Goal: Task Accomplishment & Management: Complete application form

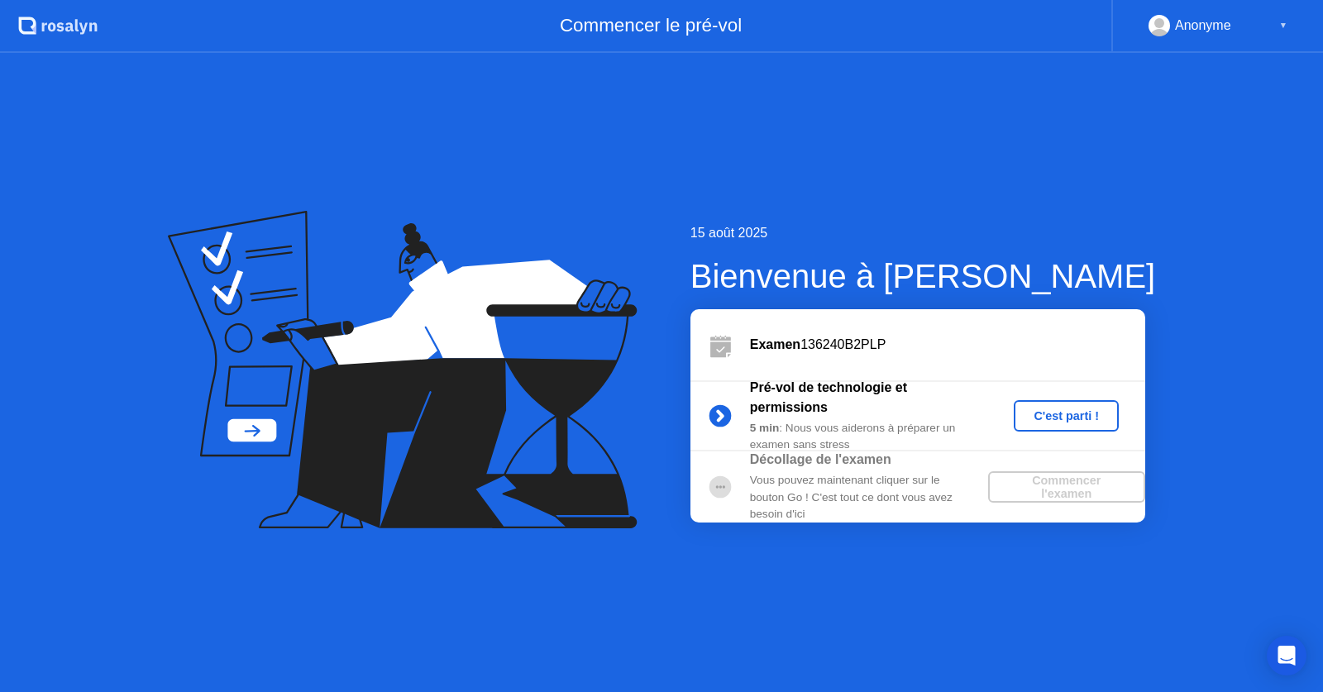
click at [1062, 487] on div "Commencer l'examen" at bounding box center [1067, 487] width 144 height 26
click at [1060, 414] on div "C'est parti !" at bounding box center [1067, 415] width 92 height 13
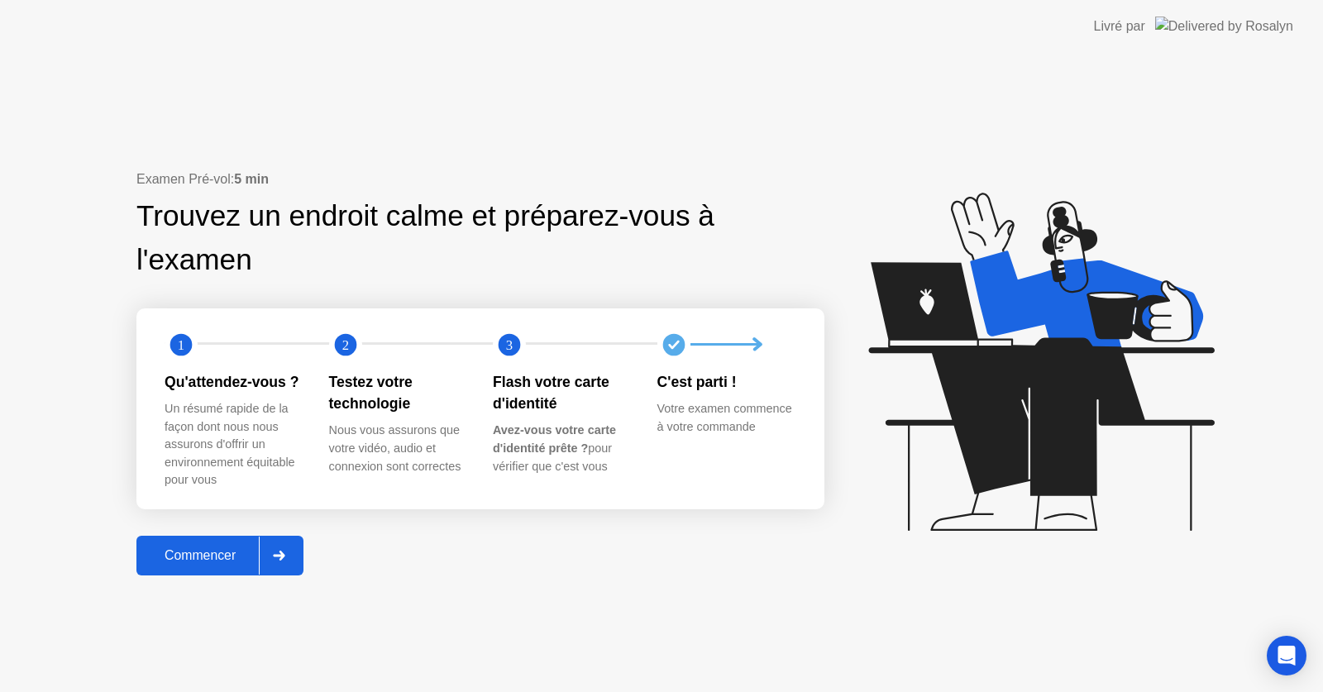
click at [219, 557] on div "Commencer" at bounding box center [199, 555] width 117 height 15
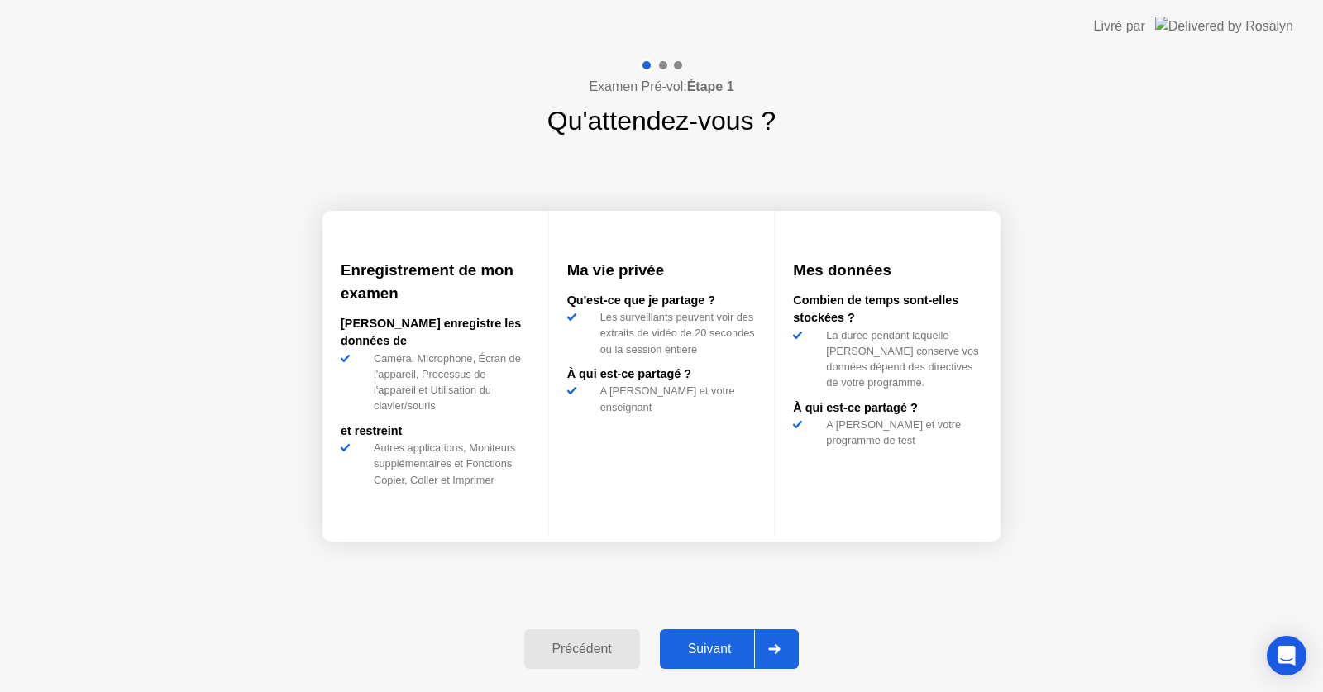
click at [720, 647] on div "Suivant" at bounding box center [710, 649] width 90 height 15
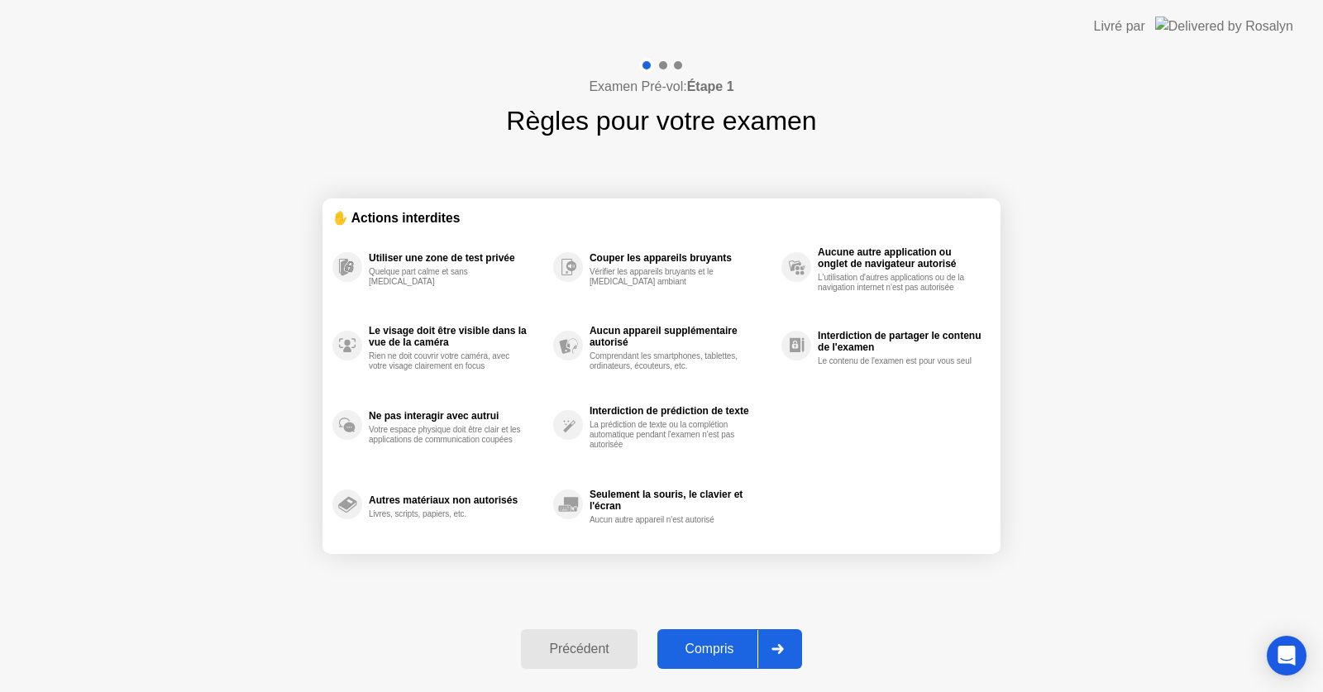
click at [731, 652] on div "Compris" at bounding box center [710, 649] width 95 height 15
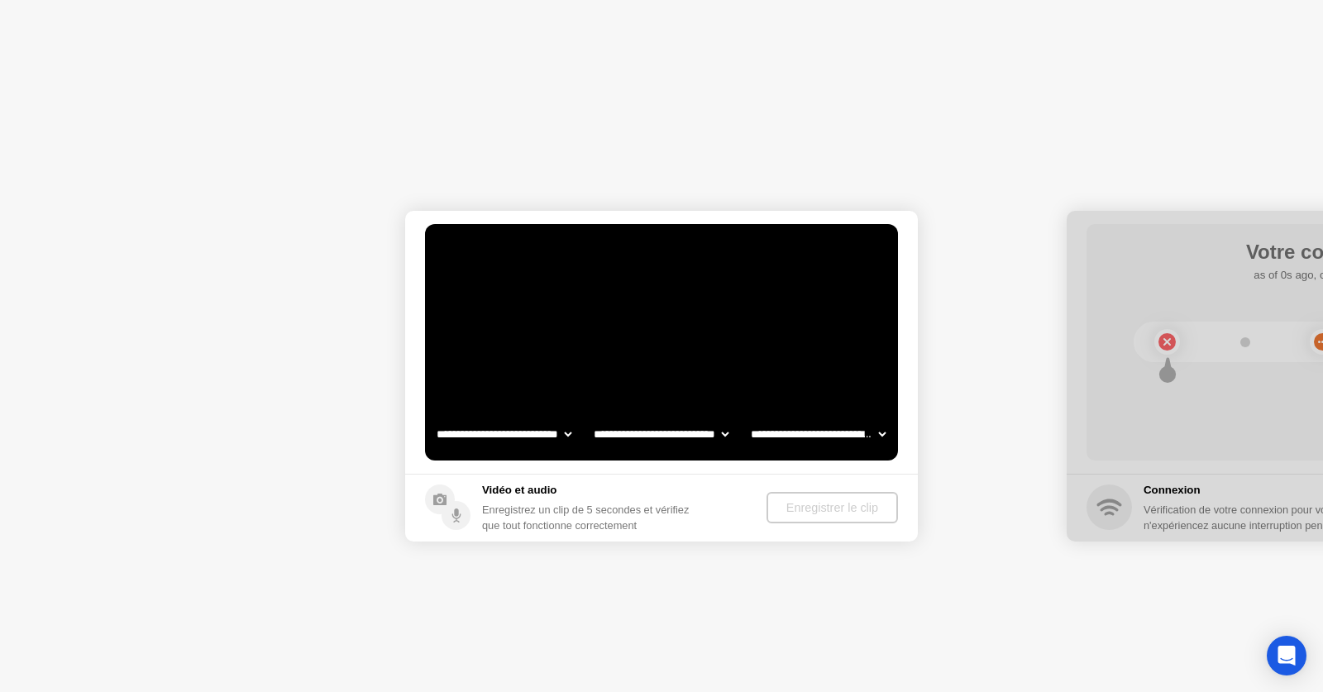
select select "**********"
select select "*******"
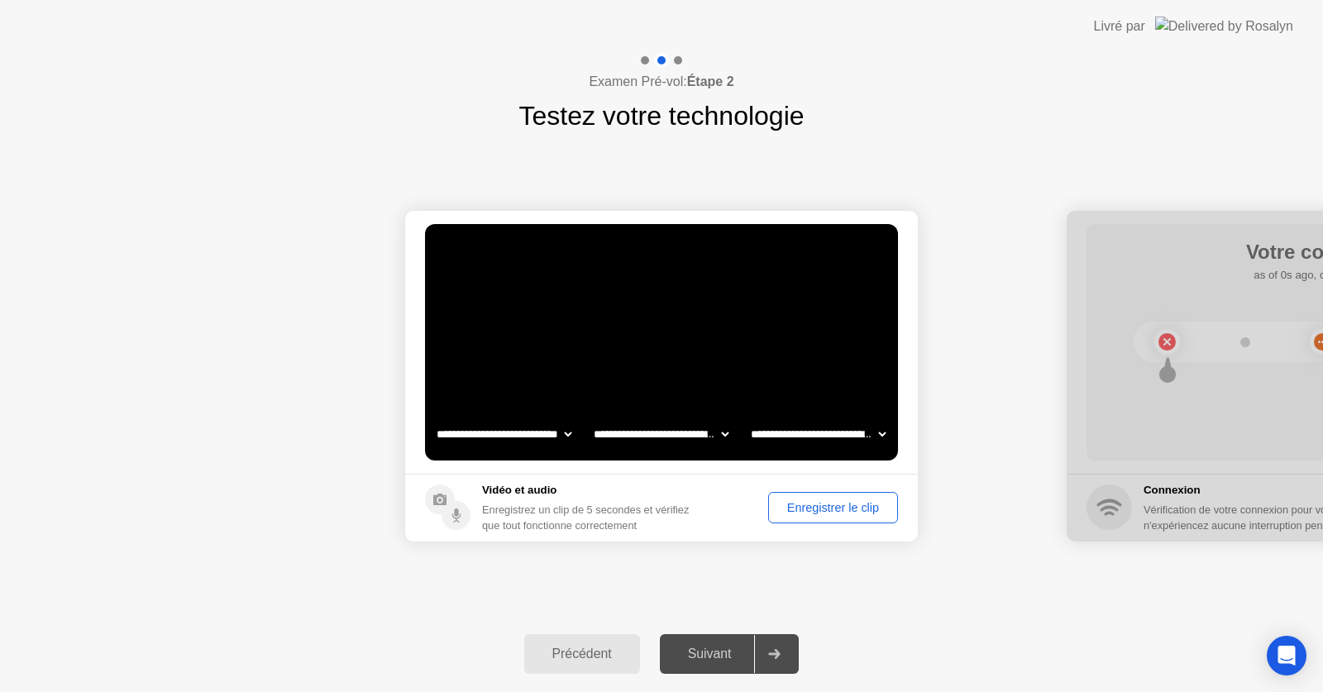
click at [812, 509] on div "Enregistrer le clip" at bounding box center [833, 507] width 118 height 13
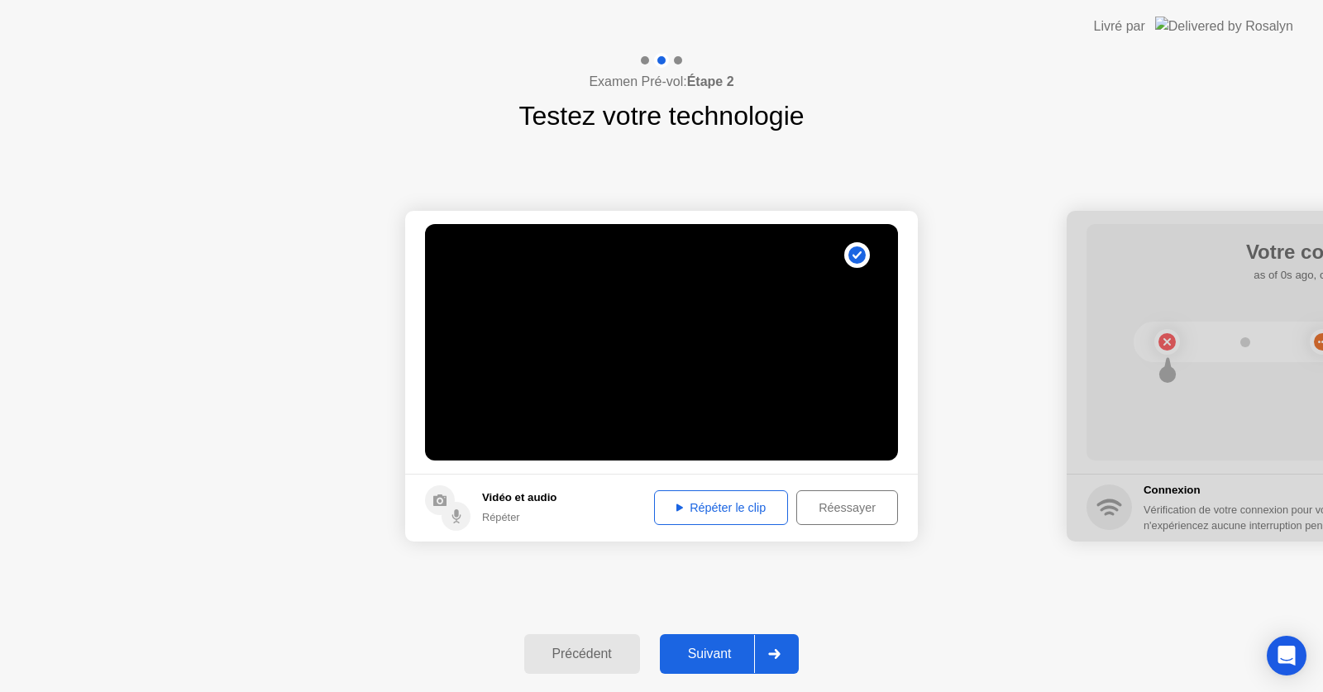
click at [744, 506] on div "Répéter le clip" at bounding box center [721, 507] width 122 height 13
click at [735, 659] on div "Suivant" at bounding box center [710, 654] width 90 height 15
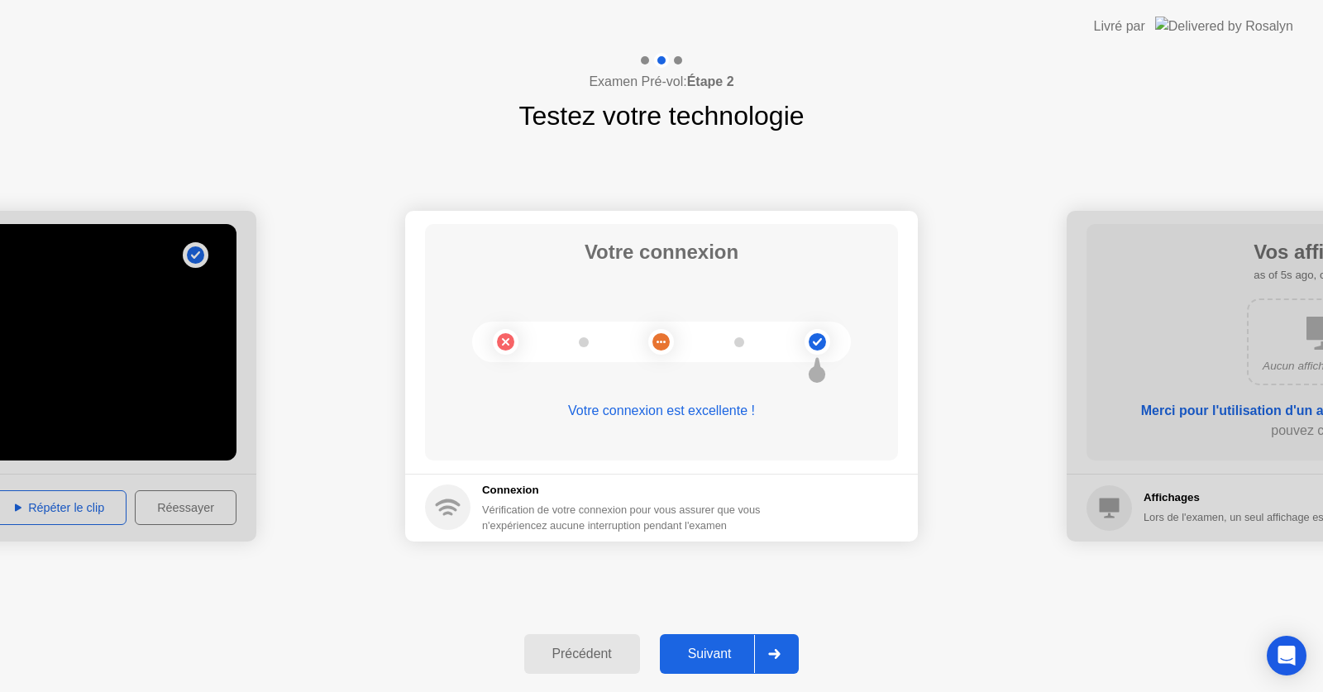
click at [730, 659] on div "Suivant" at bounding box center [710, 654] width 90 height 15
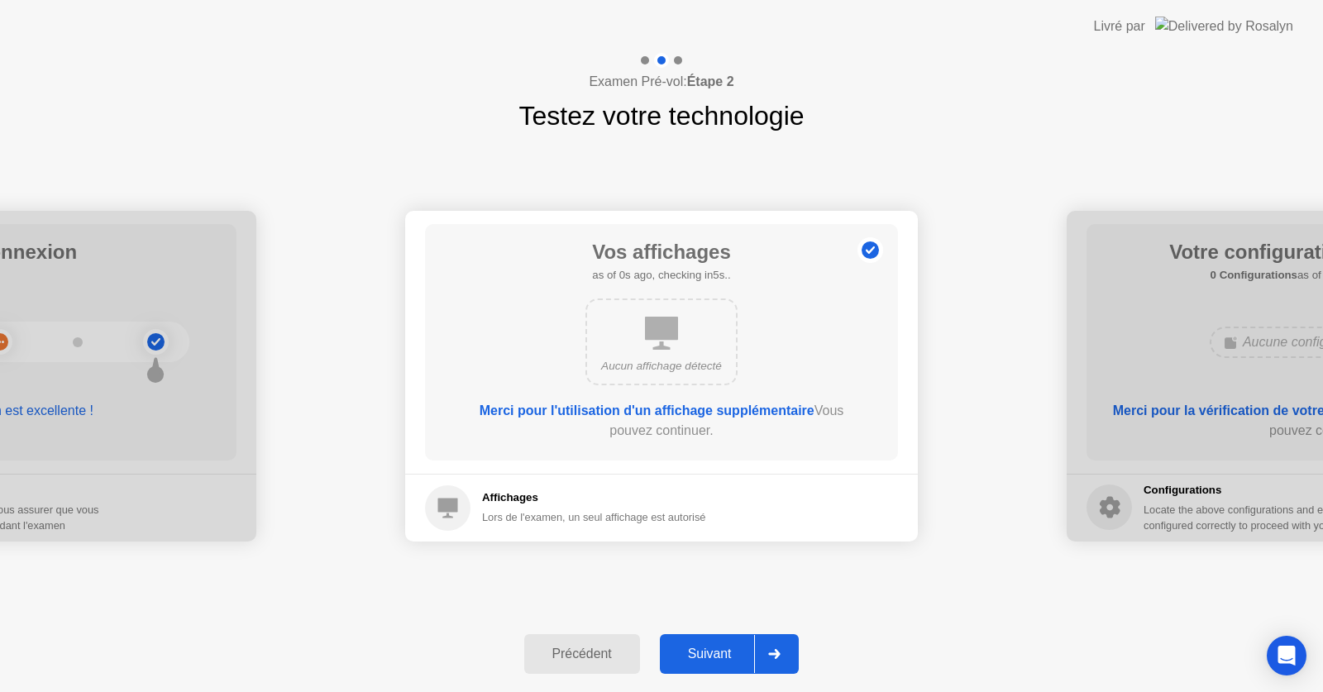
click at [723, 658] on div "Suivant" at bounding box center [710, 654] width 90 height 15
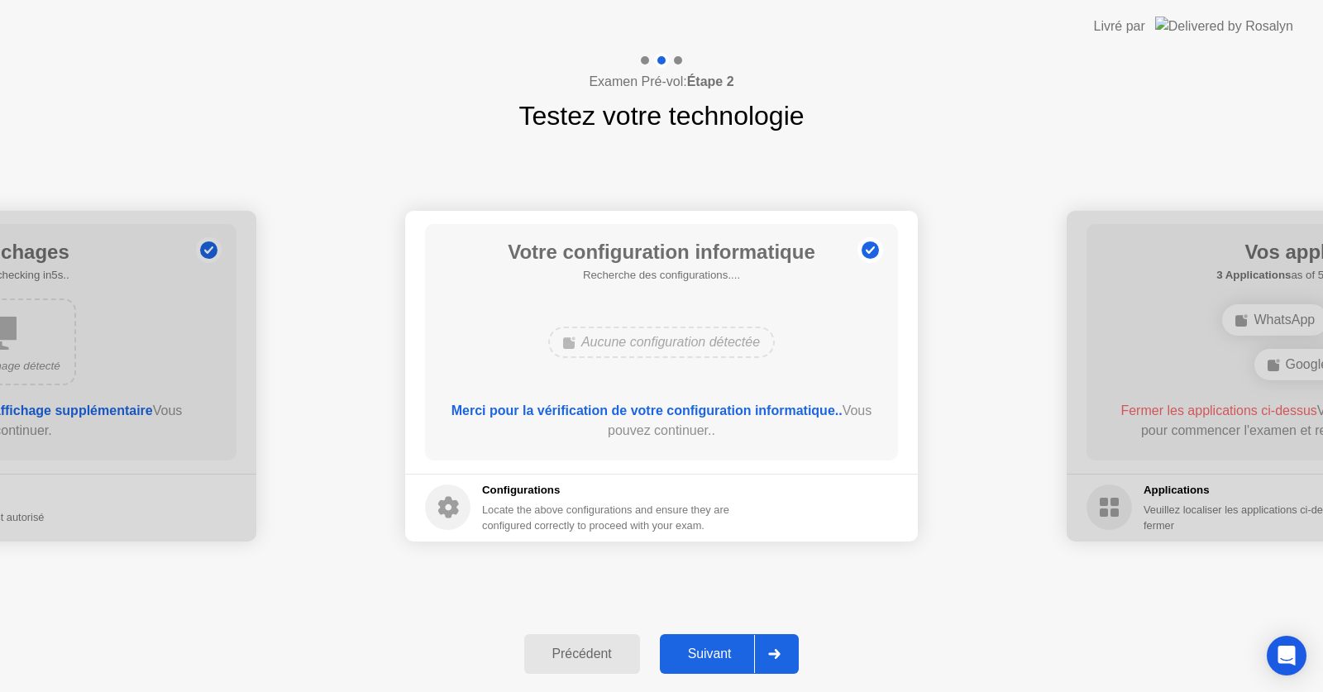
click at [722, 640] on button "Suivant" at bounding box center [730, 654] width 140 height 40
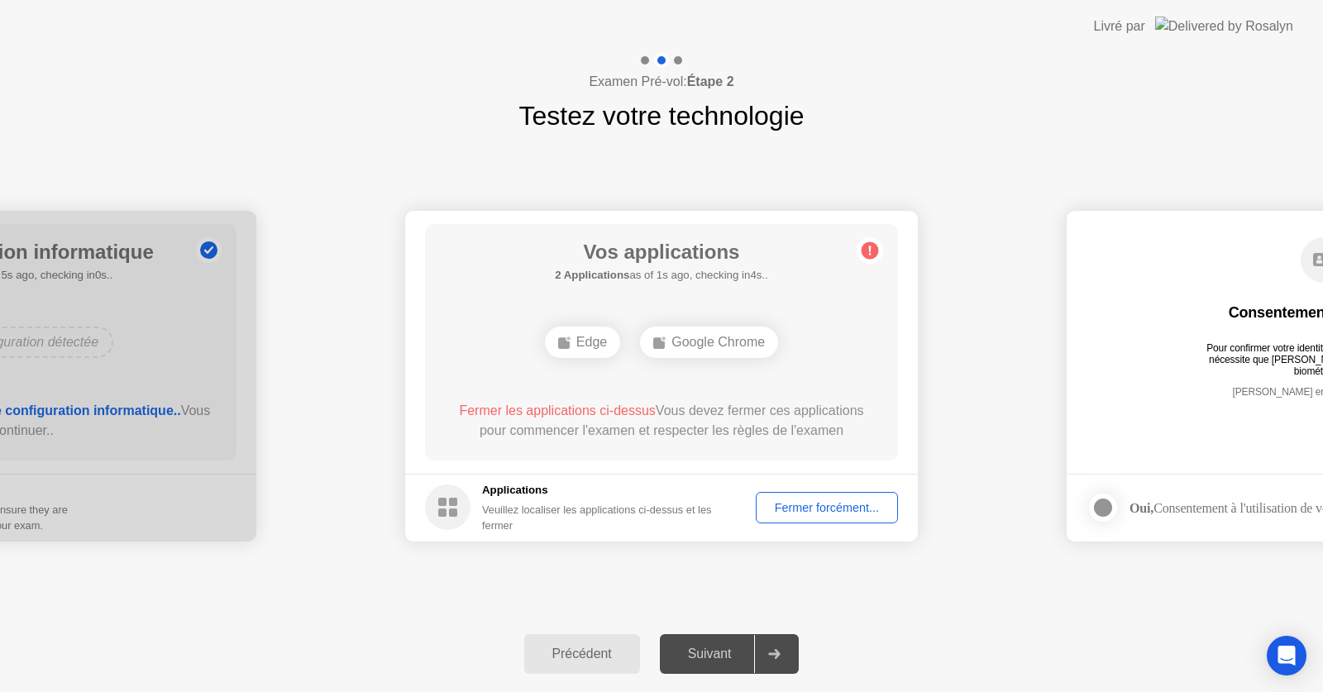
click at [798, 510] on div "Fermer forcément..." at bounding box center [827, 507] width 131 height 13
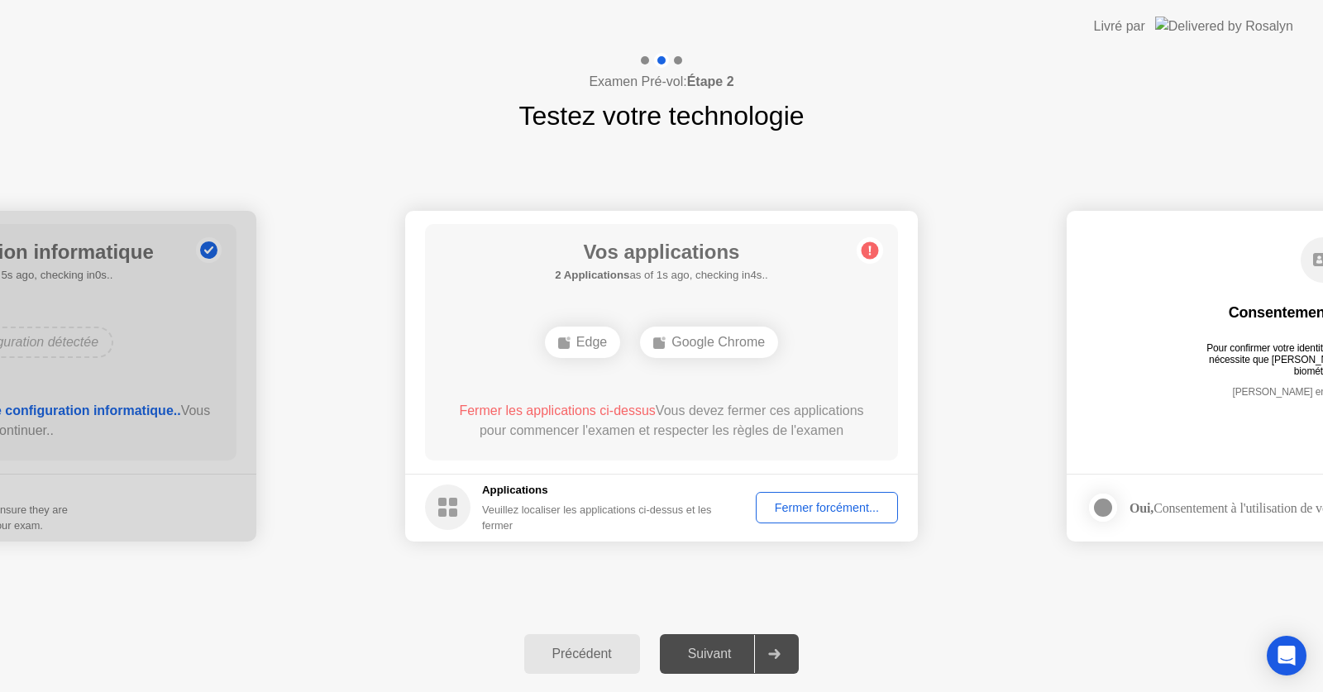
click at [820, 506] on div "Fermer forcément..." at bounding box center [827, 507] width 131 height 13
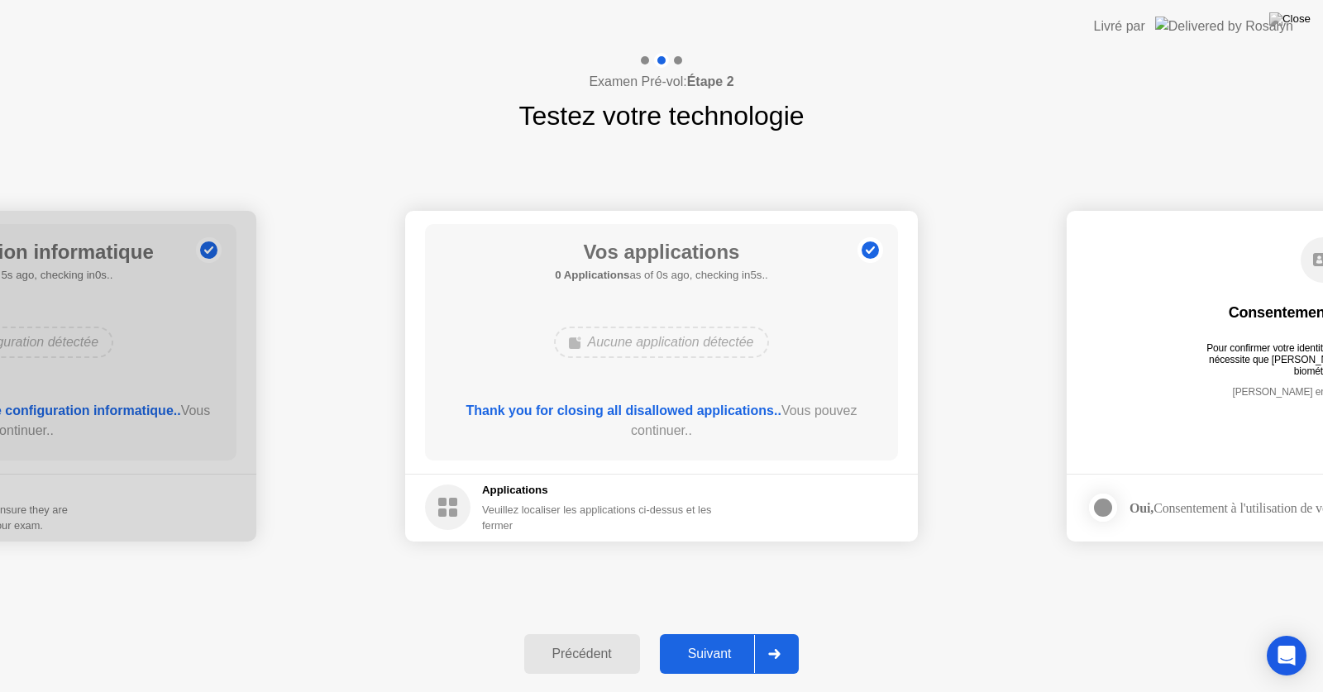
drag, startPoint x: 587, startPoint y: 654, endPoint x: 587, endPoint y: 673, distance: 19.0
click at [587, 673] on div "Précédent Suivant" at bounding box center [661, 654] width 1323 height 76
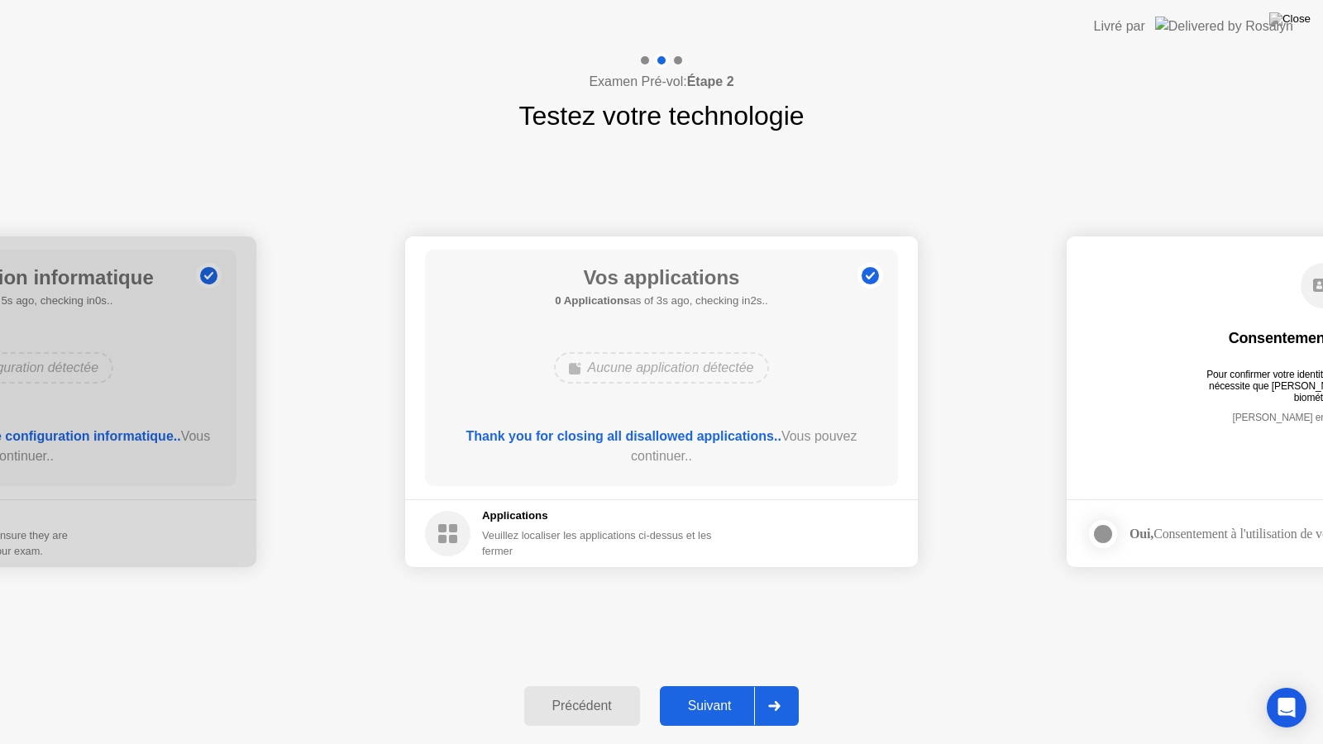
click at [720, 692] on div "Suivant" at bounding box center [710, 706] width 90 height 15
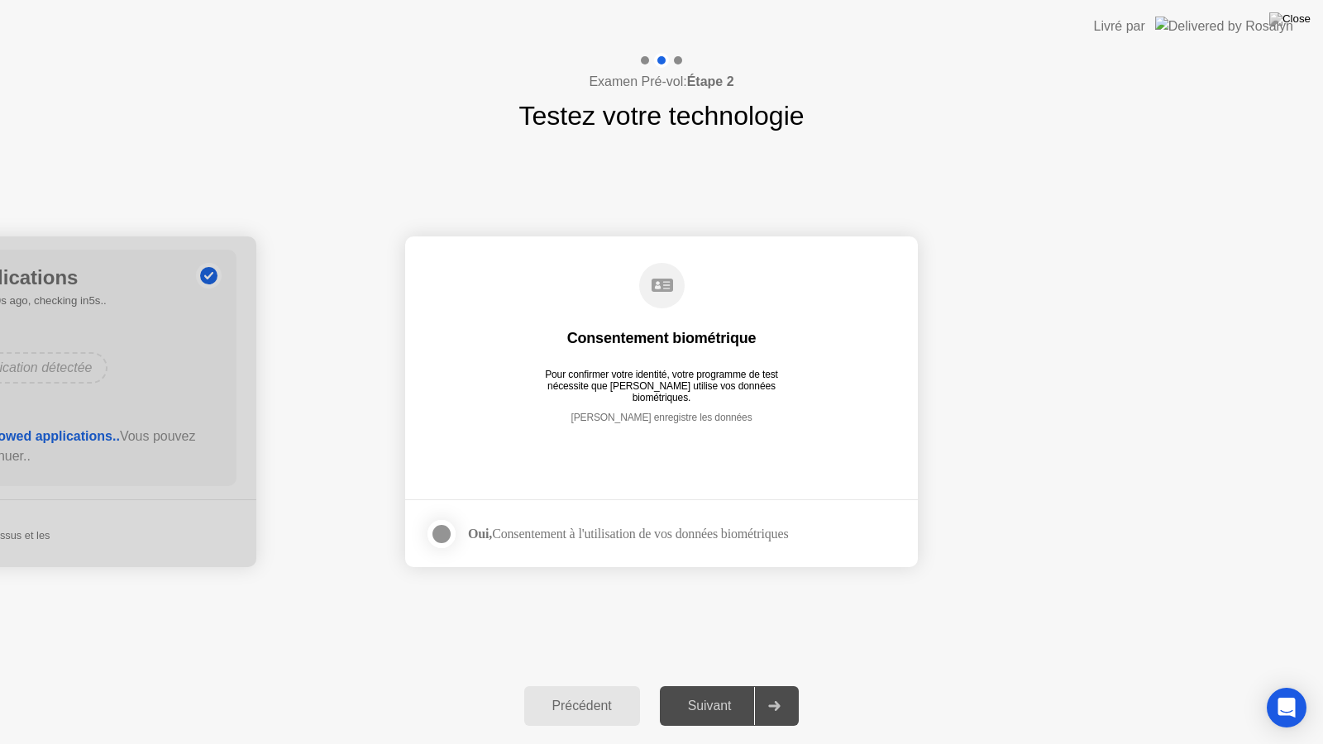
click at [720, 692] on div "Suivant" at bounding box center [710, 706] width 90 height 15
click at [506, 534] on div "Oui, Consentement à l'utilisation de vos données biométriques" at bounding box center [628, 534] width 320 height 16
click at [443, 534] on div at bounding box center [442, 534] width 20 height 20
click at [720, 690] on button "Suivant" at bounding box center [730, 707] width 140 height 40
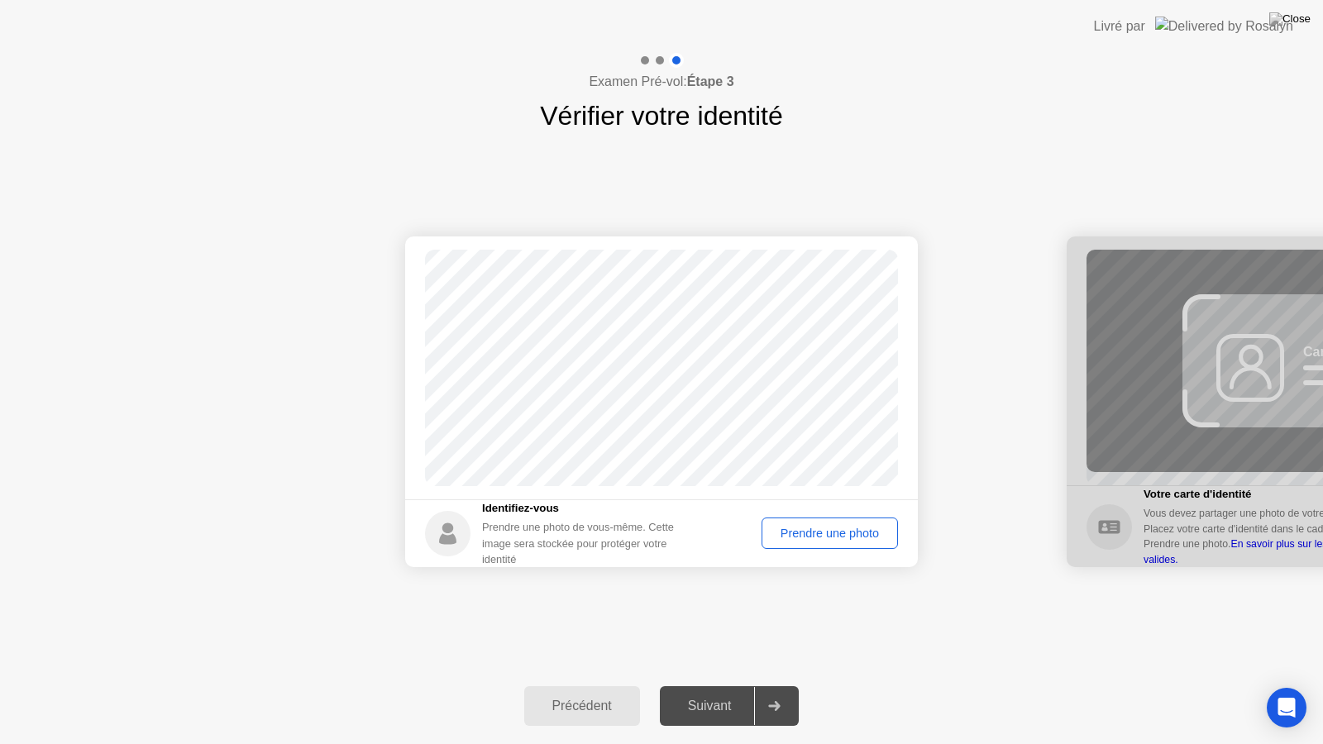
click at [808, 533] on div "Prendre une photo" at bounding box center [830, 533] width 125 height 13
click at [728, 692] on div "Suivant" at bounding box center [710, 706] width 90 height 15
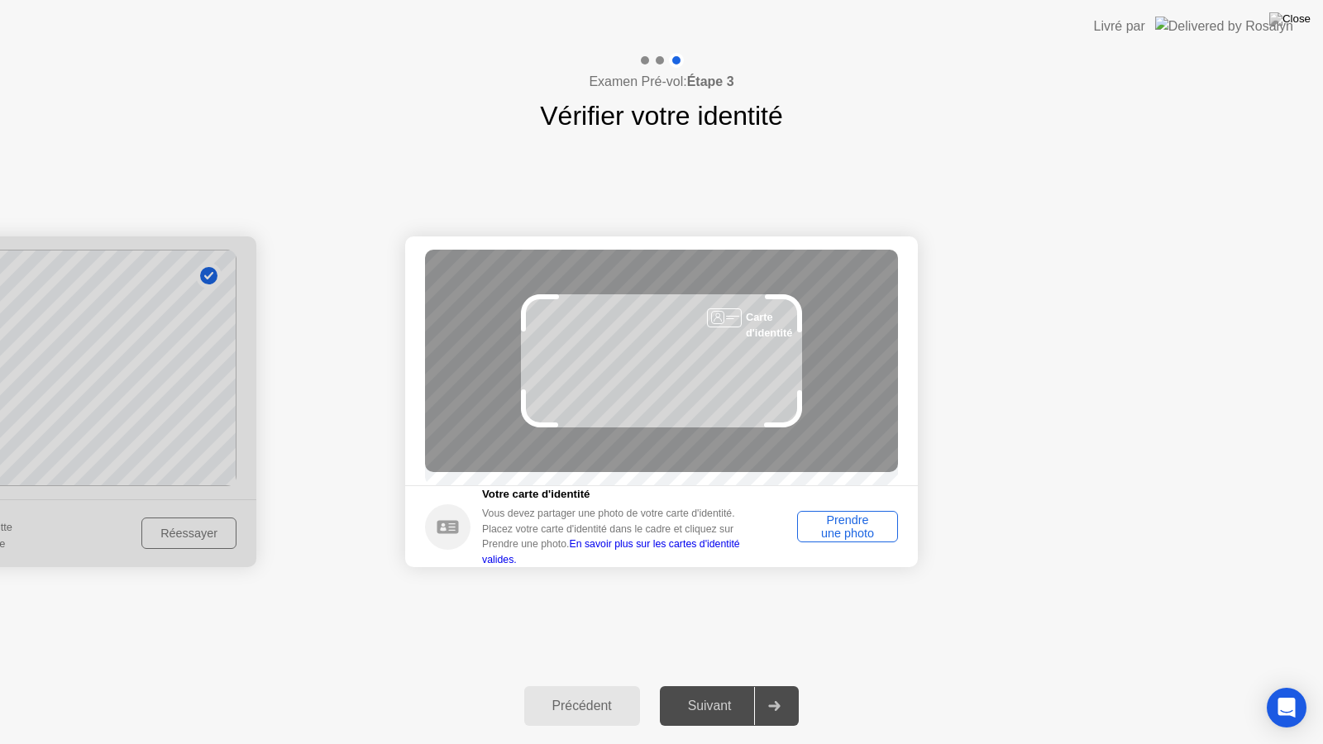
click at [849, 532] on div "Prendre une photo" at bounding box center [847, 527] width 89 height 26
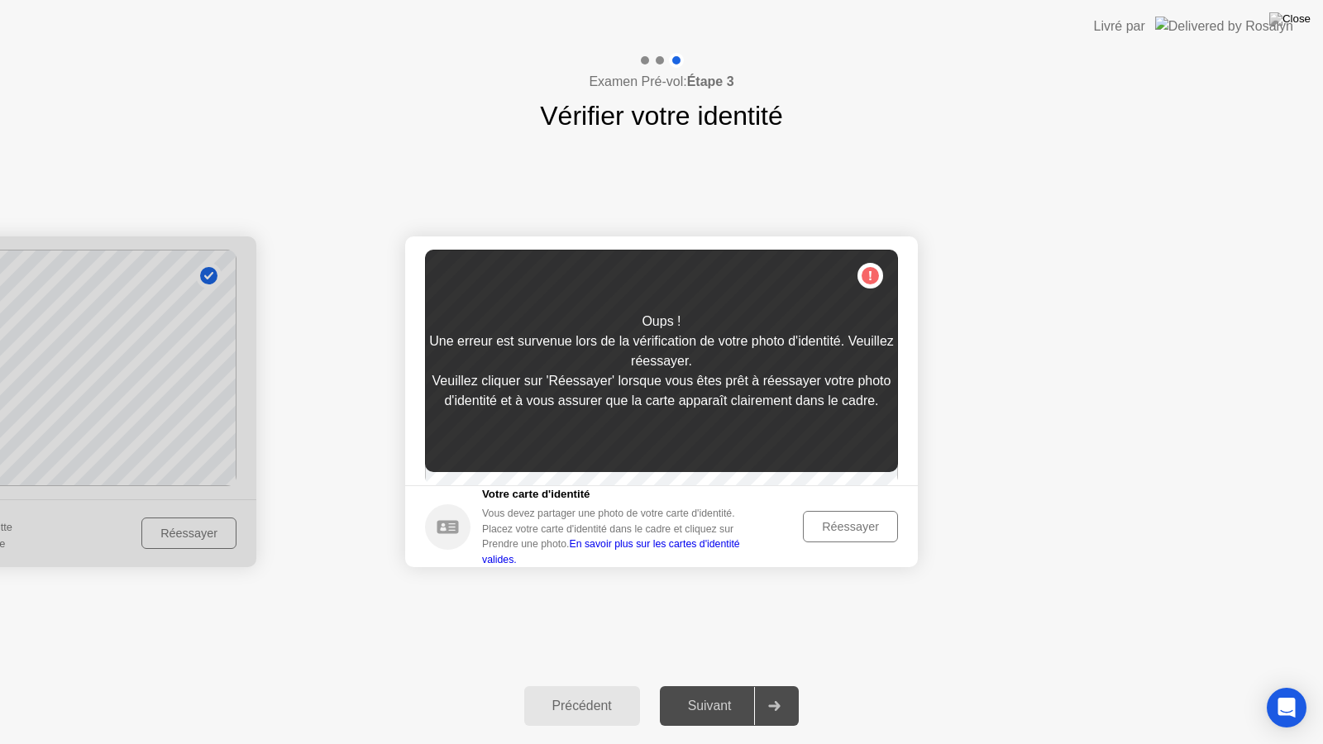
click at [859, 534] on div "Réessayer" at bounding box center [851, 526] width 84 height 13
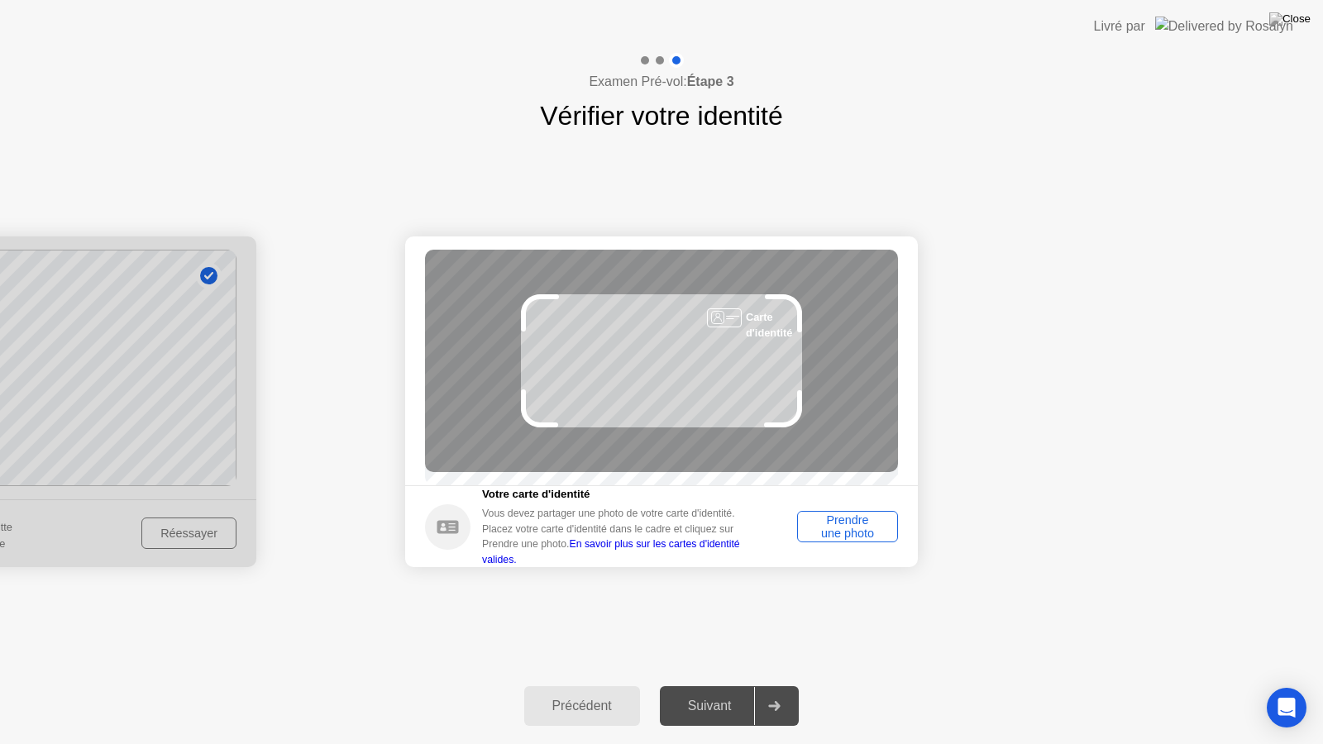
click at [859, 536] on div "Prendre une photo" at bounding box center [847, 527] width 89 height 26
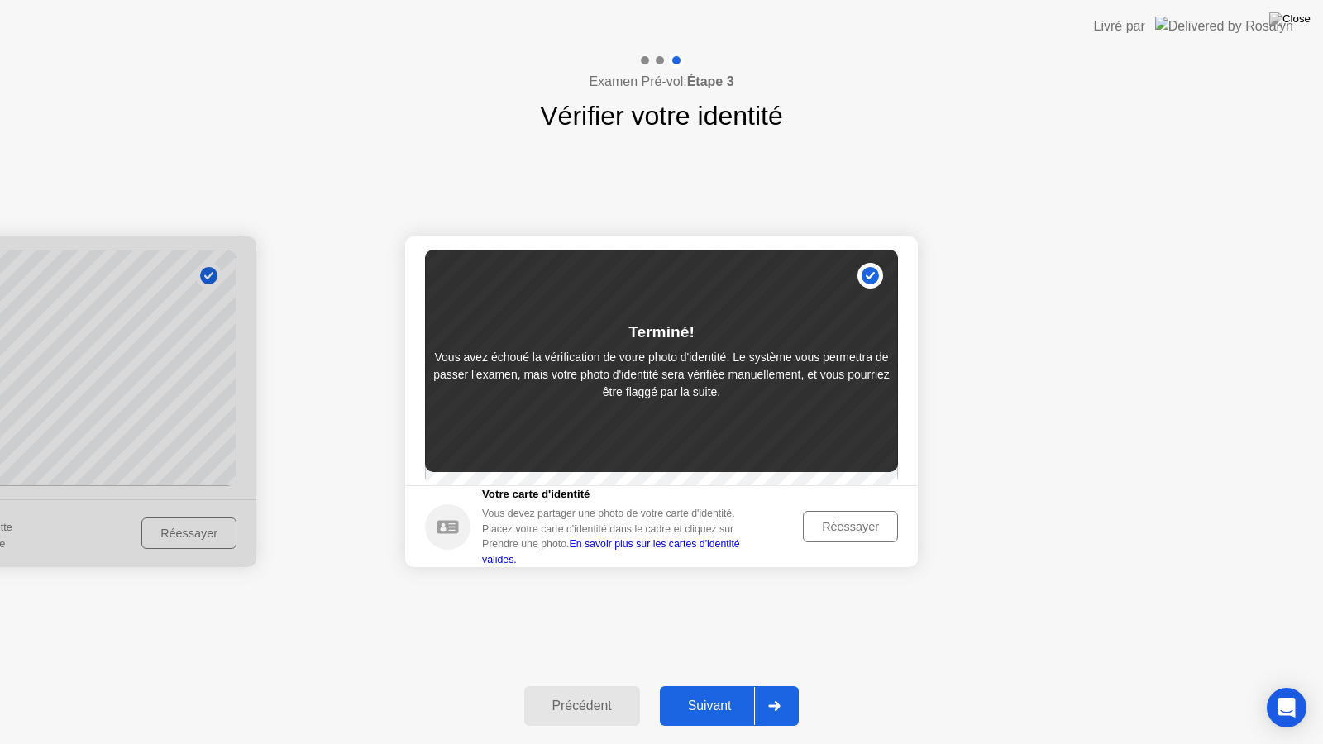
click at [857, 534] on div "Réessayer" at bounding box center [851, 526] width 84 height 13
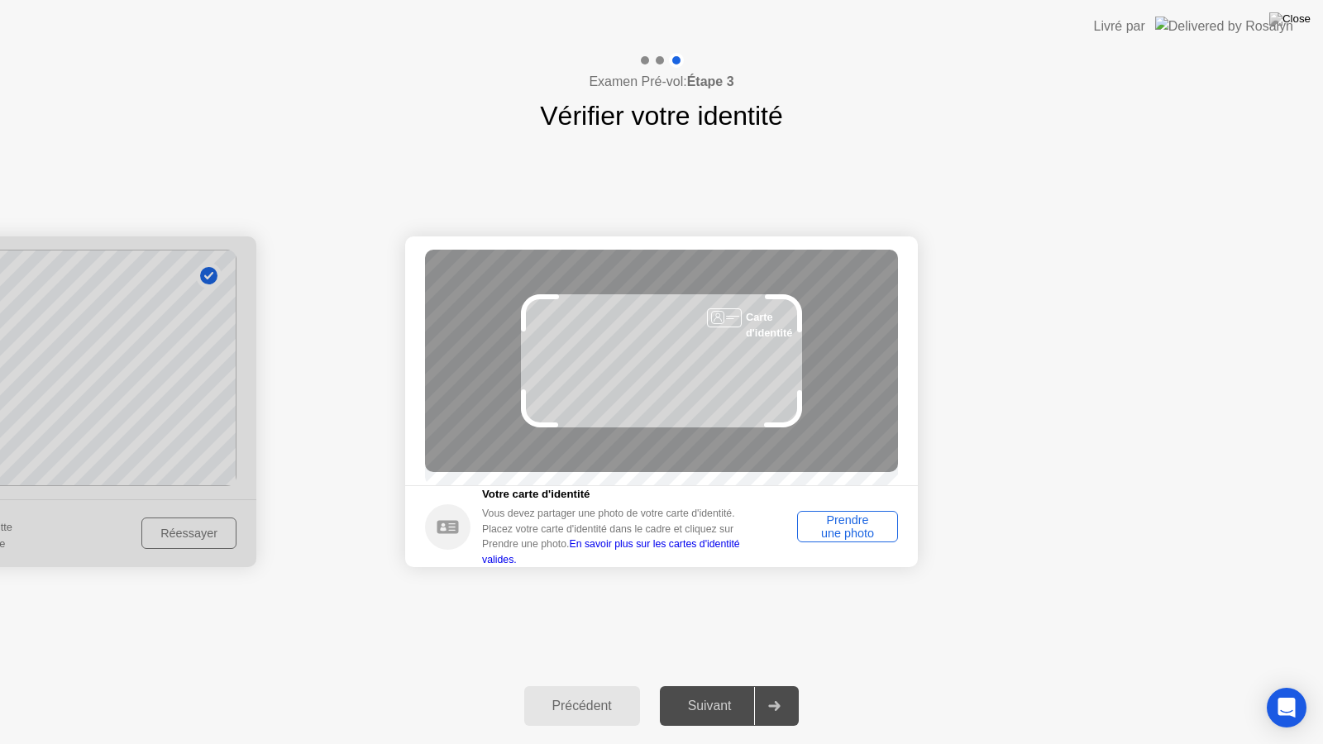
click at [857, 535] on div "Prendre une photo" at bounding box center [847, 527] width 89 height 26
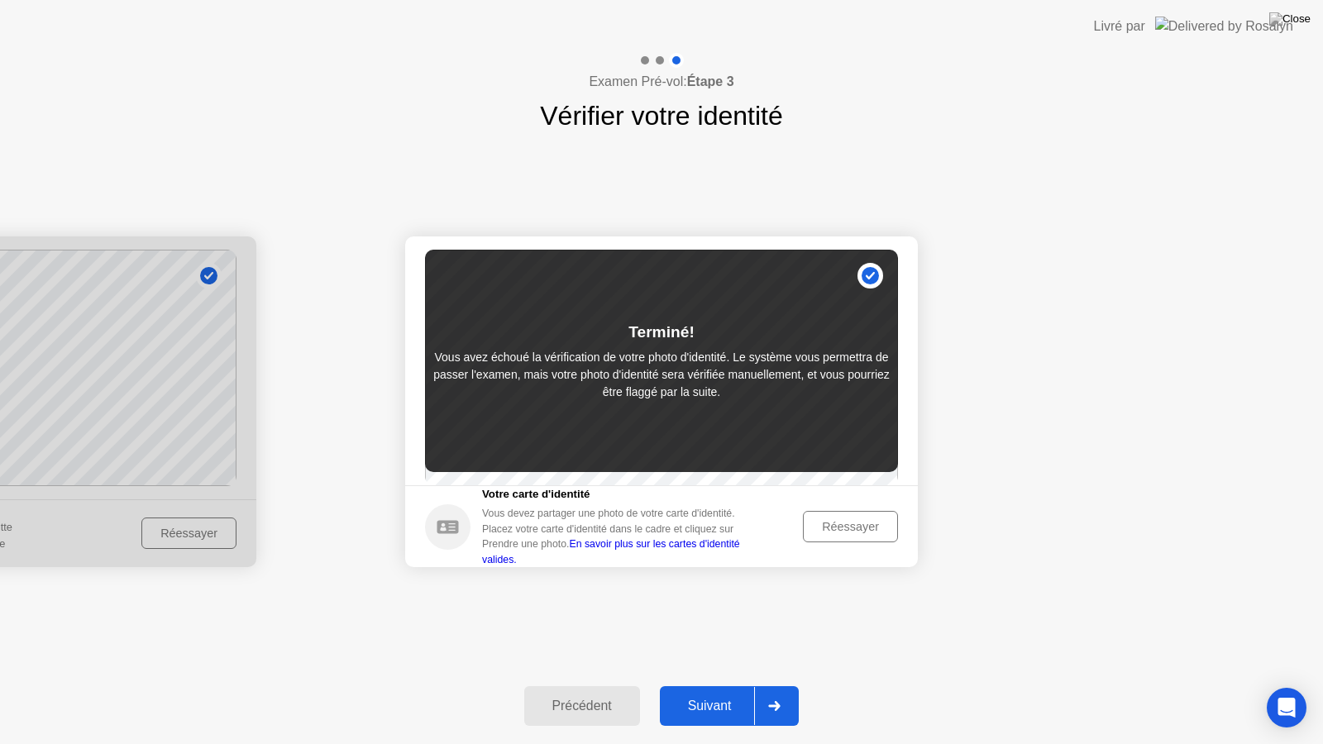
click at [725, 692] on div "Suivant" at bounding box center [710, 706] width 90 height 15
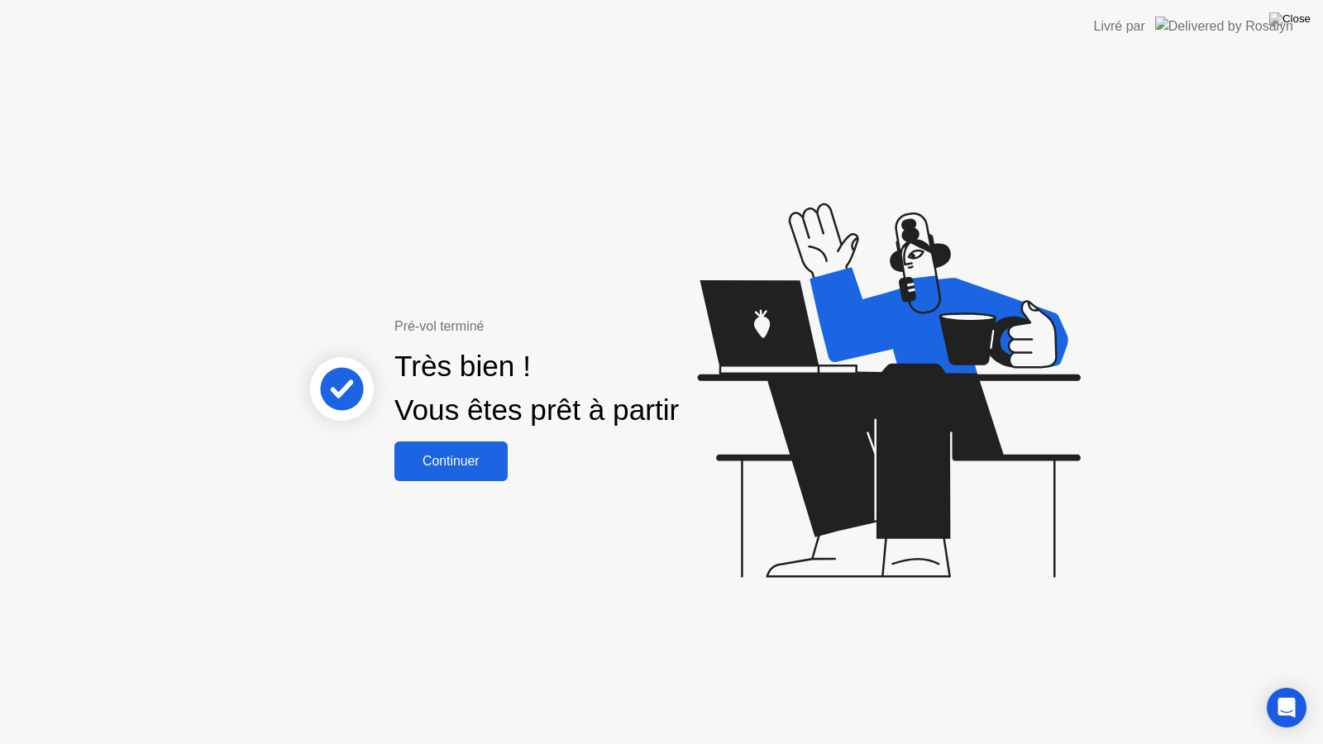
click at [460, 464] on div "Continuer" at bounding box center [451, 461] width 103 height 15
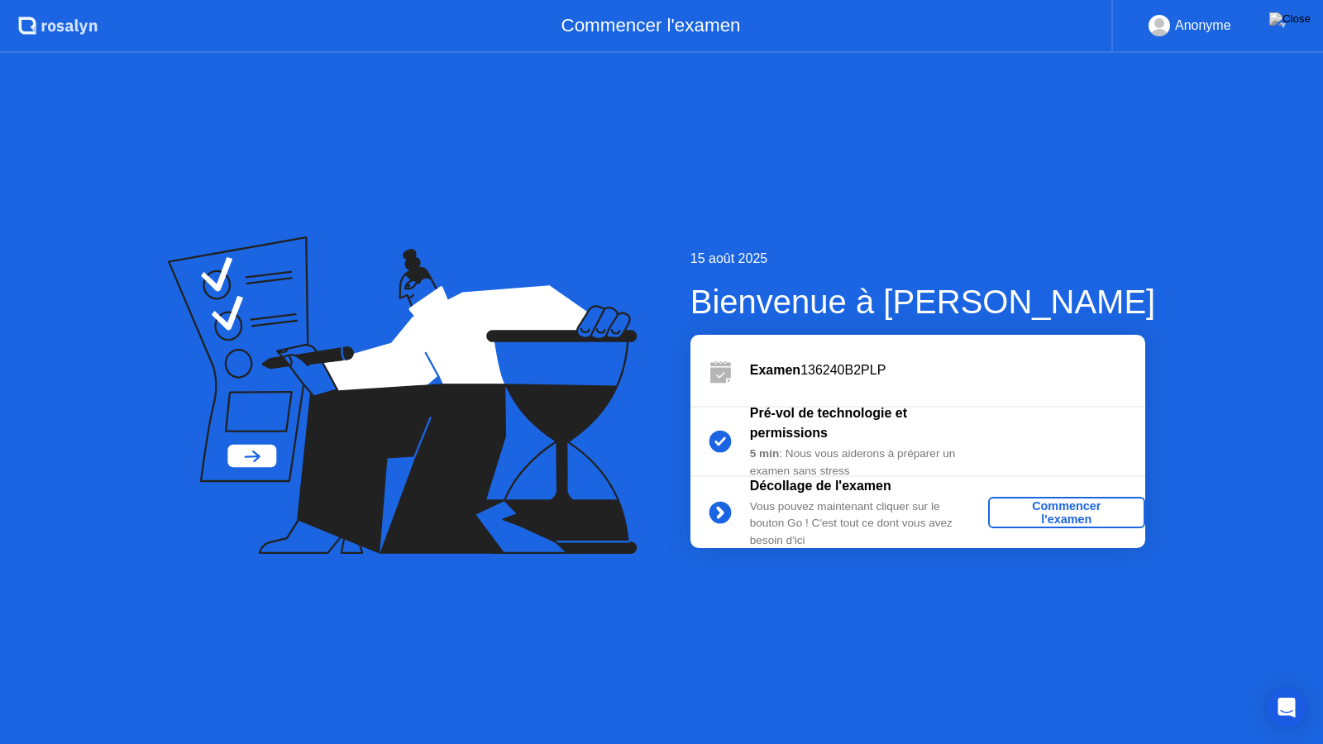
click at [1077, 507] on div "Commencer l'examen" at bounding box center [1067, 513] width 144 height 26
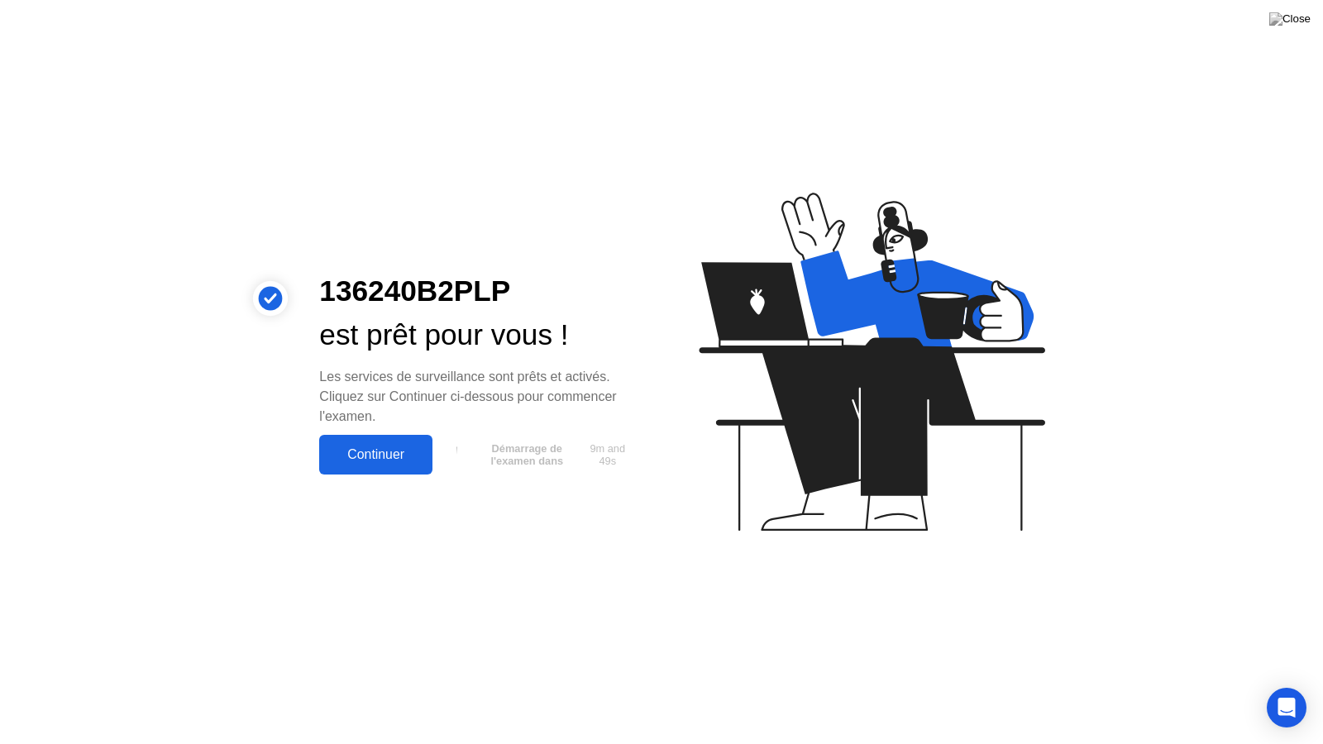
click at [397, 456] on div "Continuer" at bounding box center [375, 454] width 103 height 15
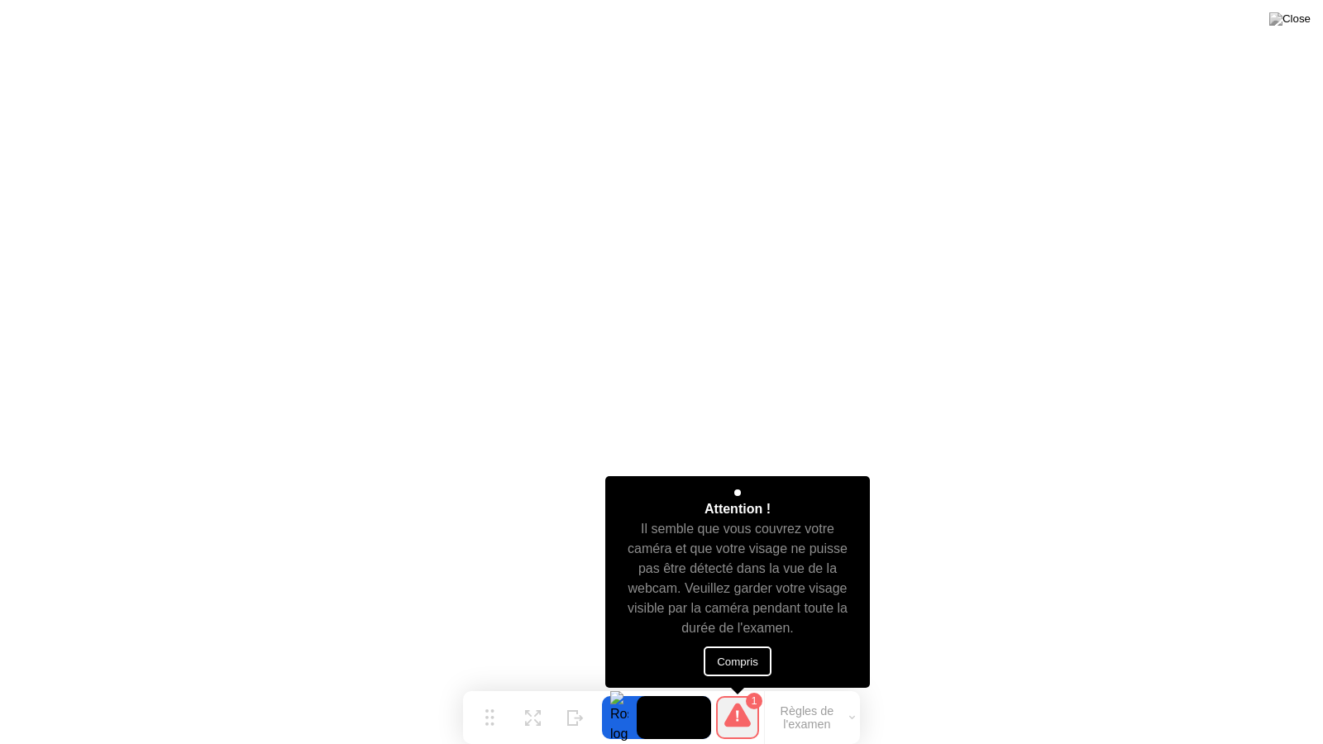
click at [731, 665] on button "Compris" at bounding box center [738, 662] width 68 height 30
